Goal: Information Seeking & Learning: Check status

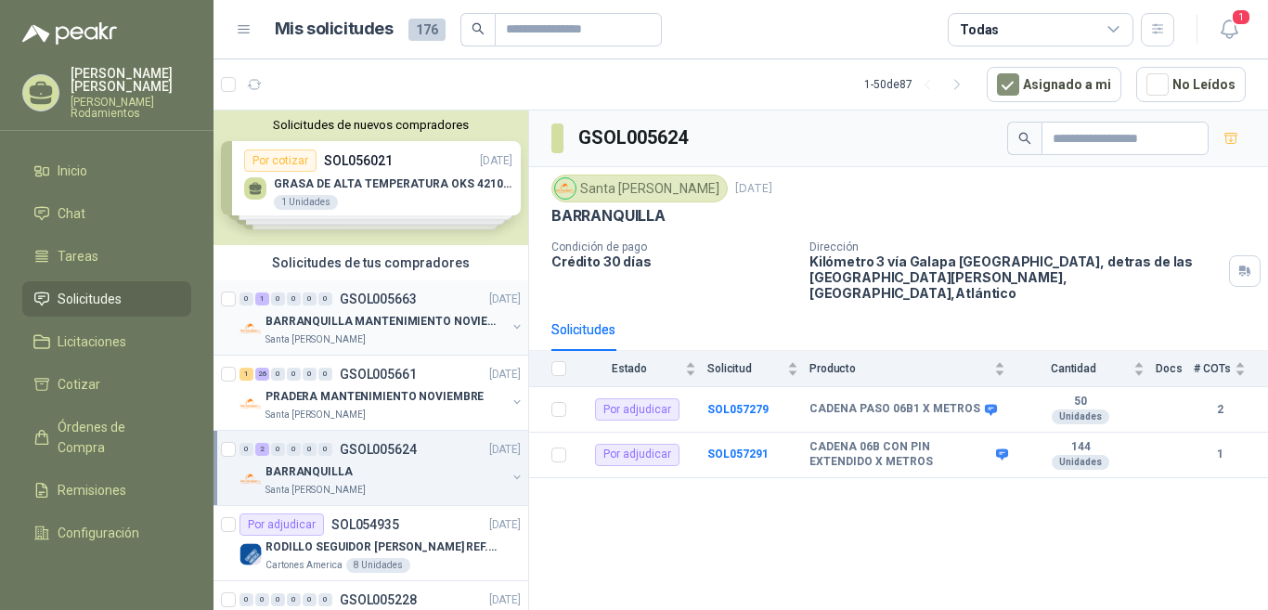
click at [397, 297] on p "GSOL005663" at bounding box center [378, 298] width 77 height 13
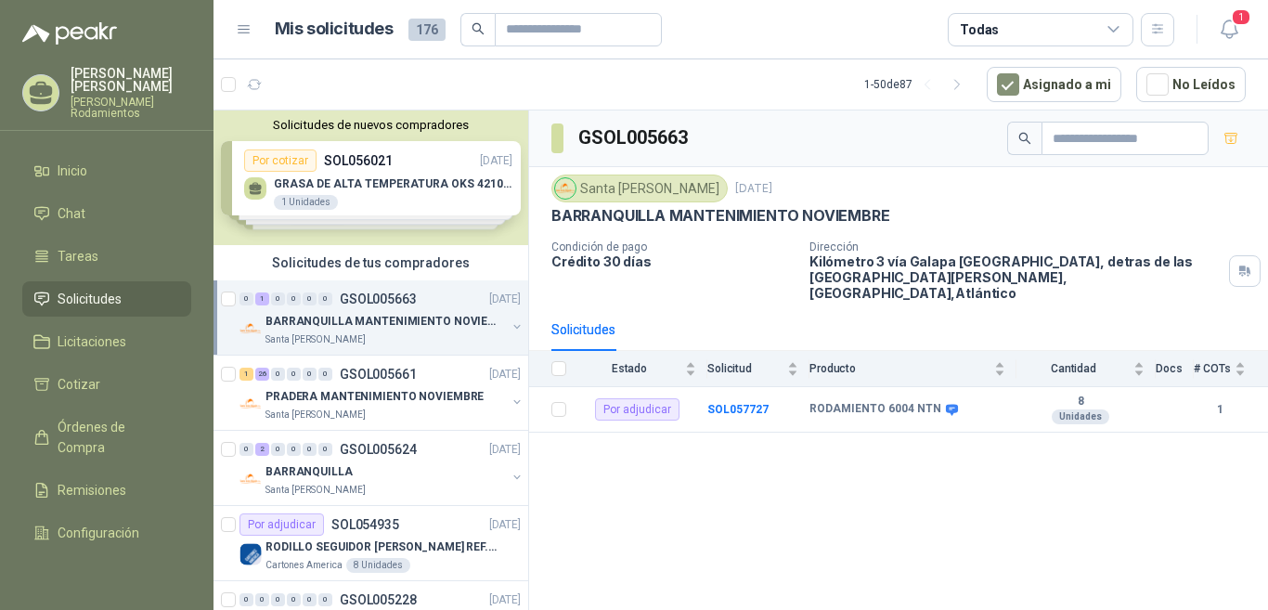
click at [415, 296] on p "GSOL005663" at bounding box center [378, 298] width 77 height 13
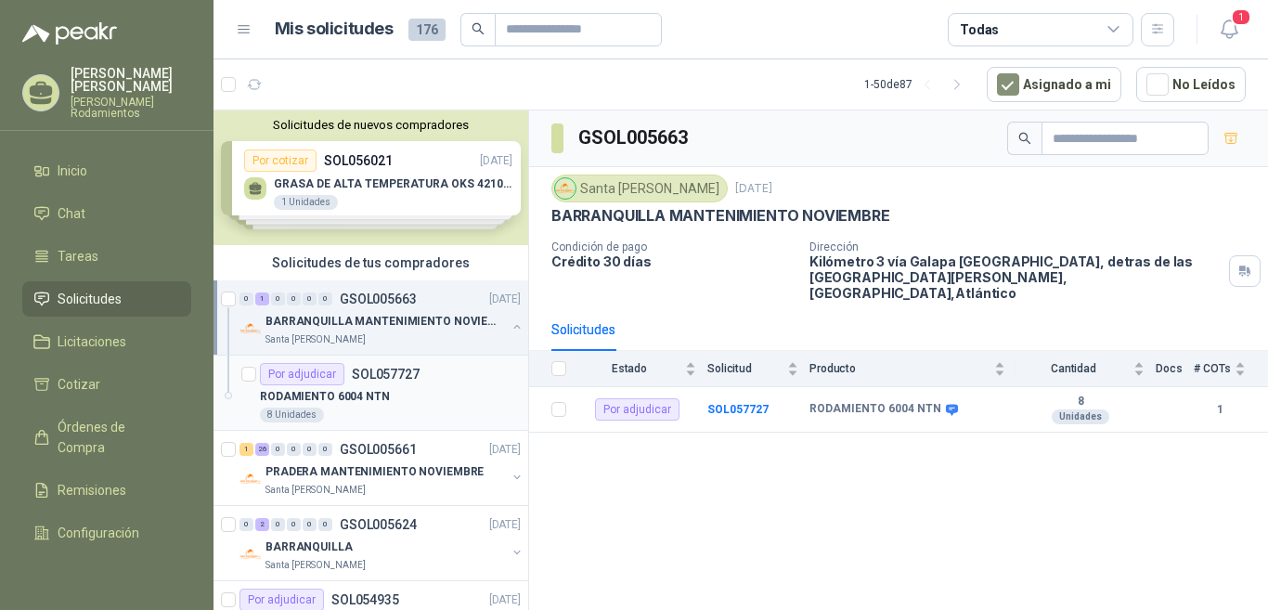
click at [411, 368] on p "SOL057727" at bounding box center [386, 374] width 68 height 13
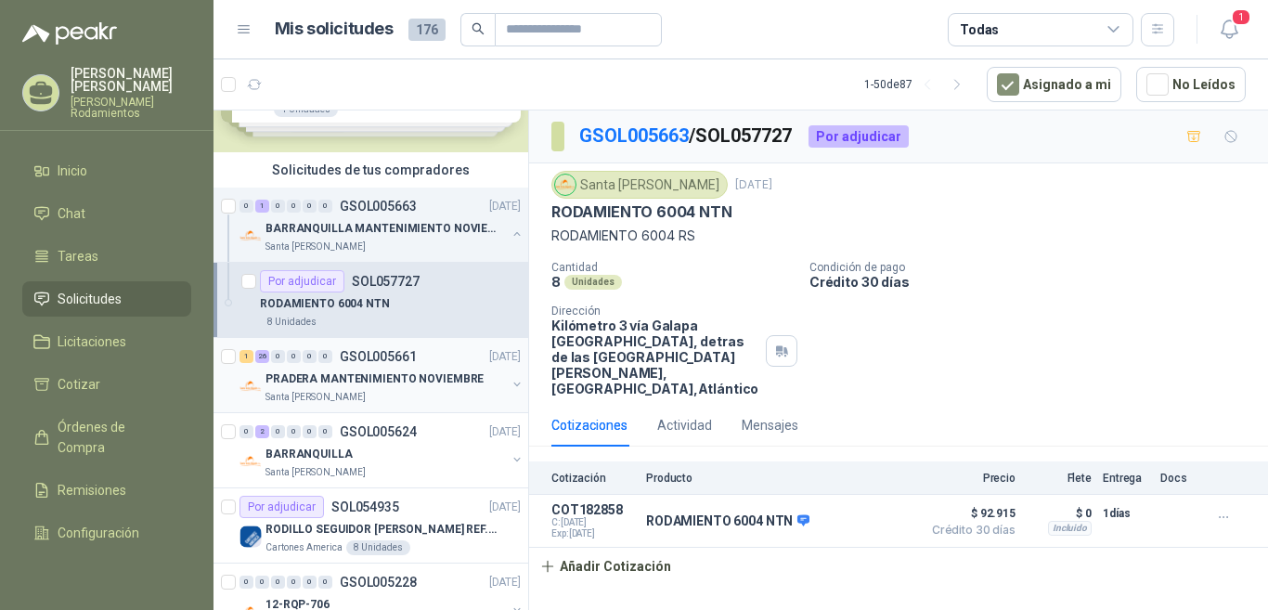
scroll to position [186, 0]
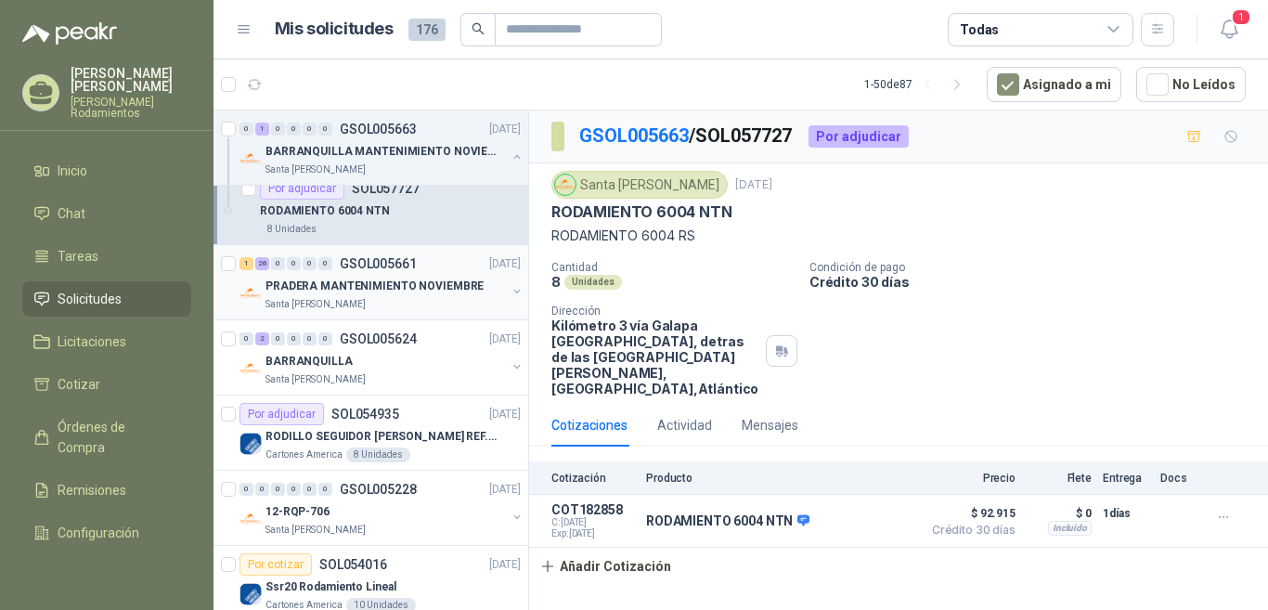
click at [404, 252] on div "1 26 0 0 0 0 GSOL005661 [DATE]" at bounding box center [381, 263] width 285 height 22
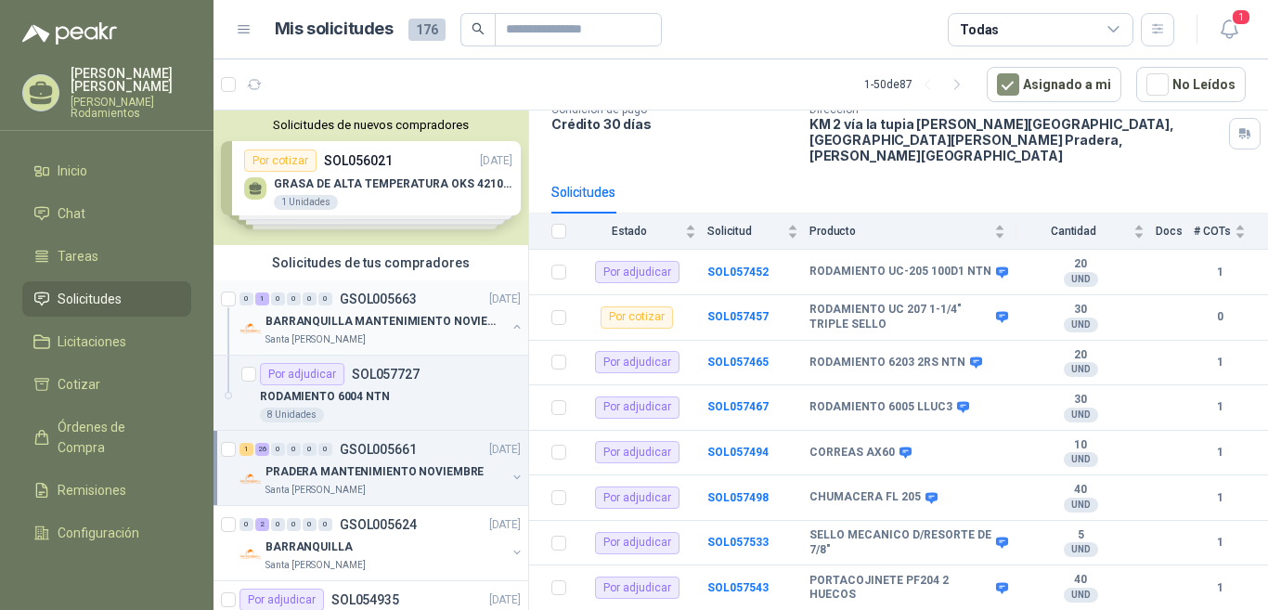
scroll to position [186, 0]
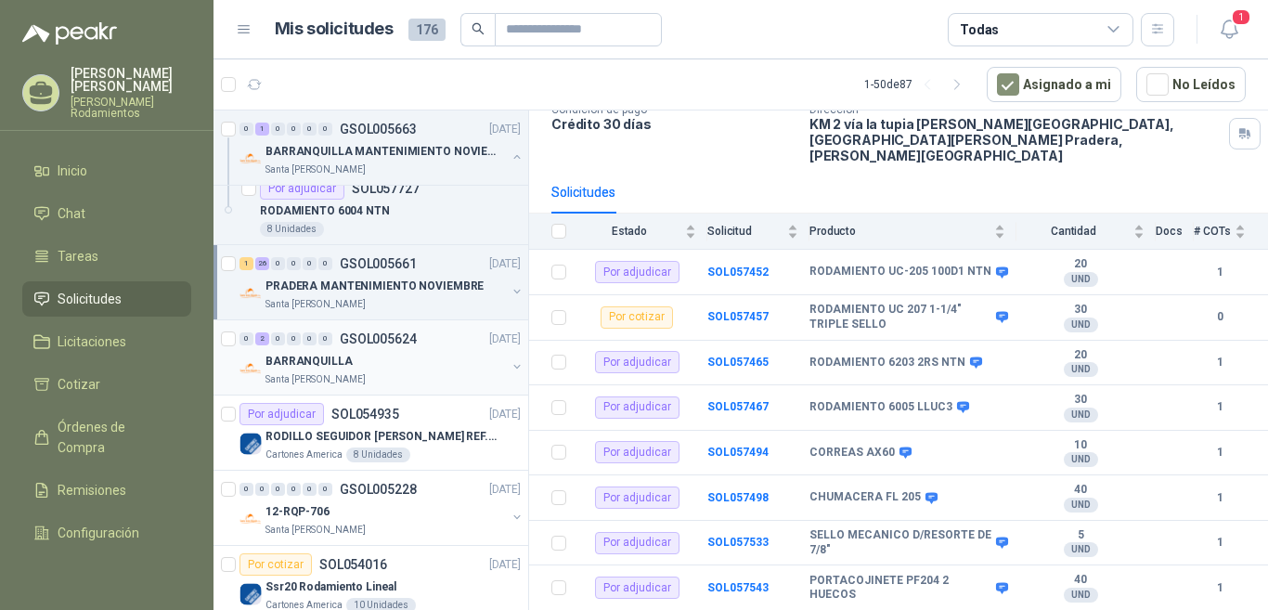
click at [416, 342] on p "GSOL005624" at bounding box center [378, 338] width 77 height 13
